Goal: Connect with others: Connect with others

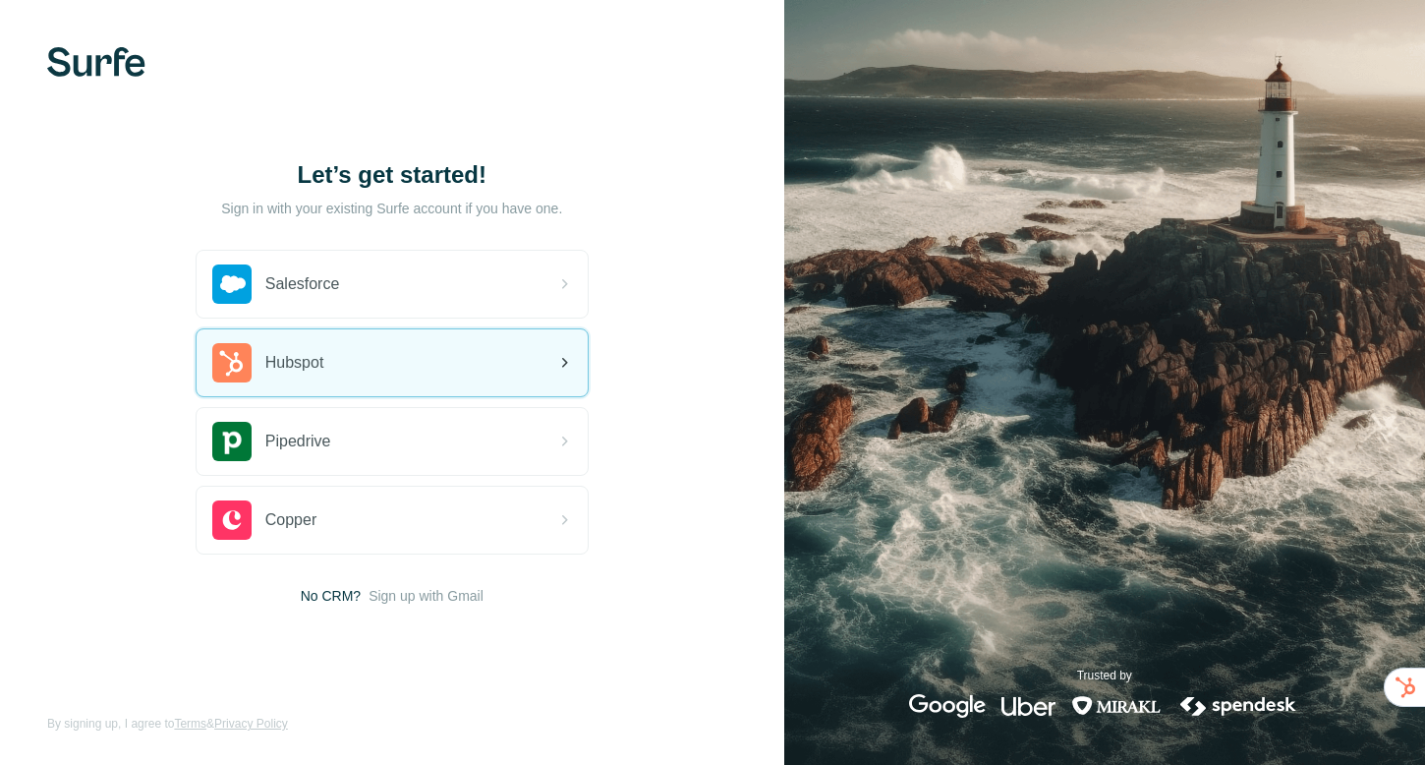
click at [467, 344] on div "Hubspot" at bounding box center [392, 362] width 391 height 67
